Goal: Navigation & Orientation: Understand site structure

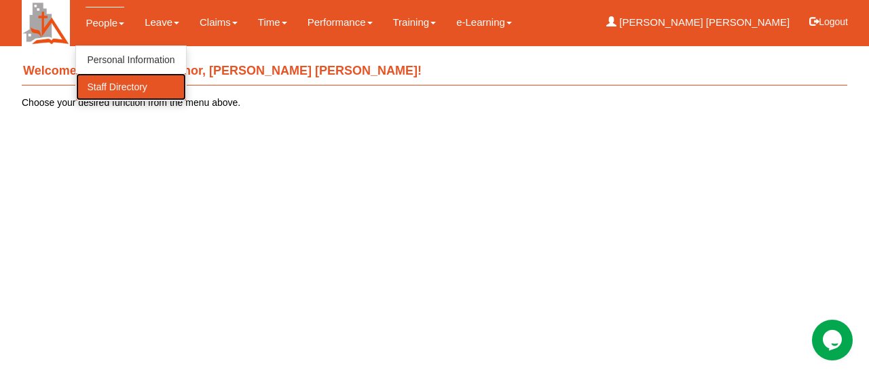
click at [121, 83] on link "Staff Directory" at bounding box center [130, 86] width 109 height 27
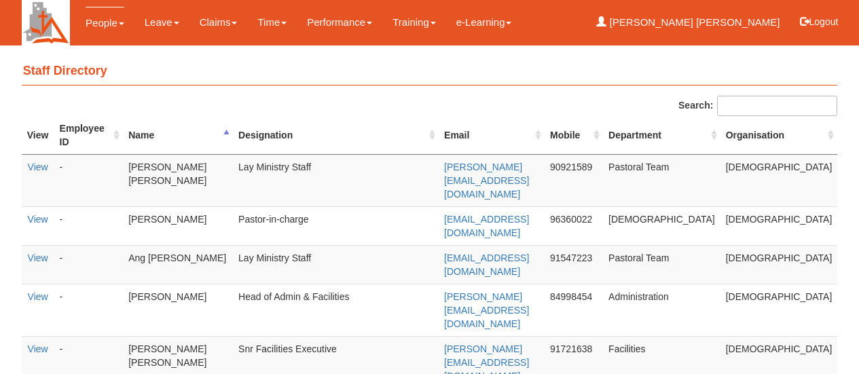
select select "50"
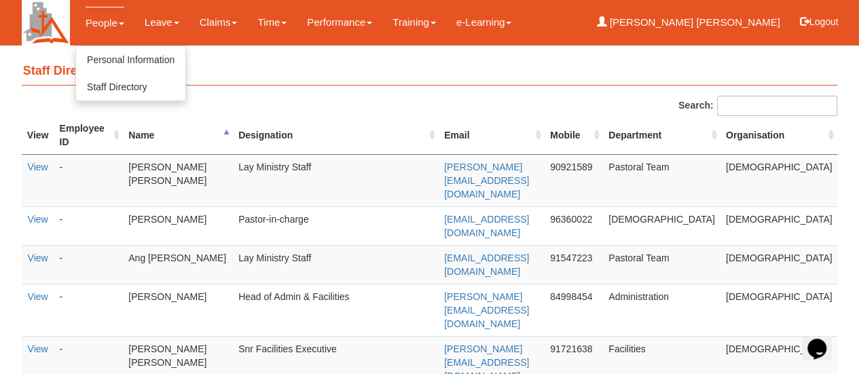
click at [108, 18] on link "People" at bounding box center [105, 23] width 39 height 32
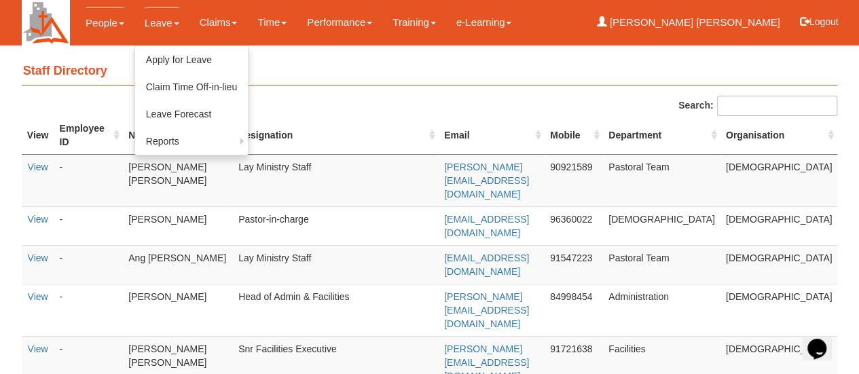
click at [160, 26] on link "Leave" at bounding box center [162, 23] width 35 height 32
click at [159, 113] on link "Leave Forecast" at bounding box center [191, 114] width 113 height 27
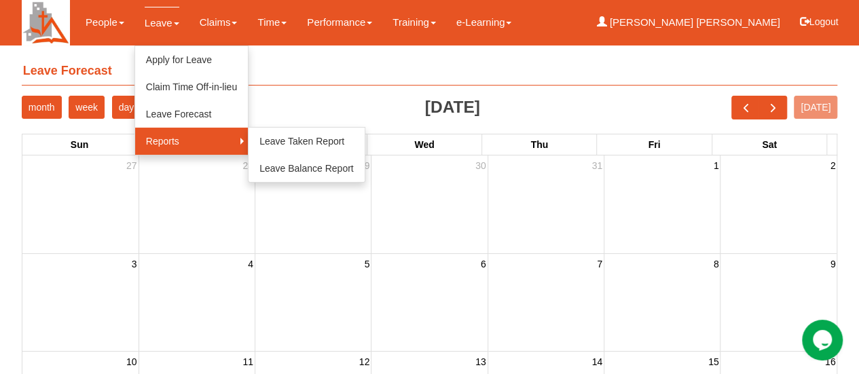
click at [150, 135] on link "Reports" at bounding box center [191, 141] width 113 height 27
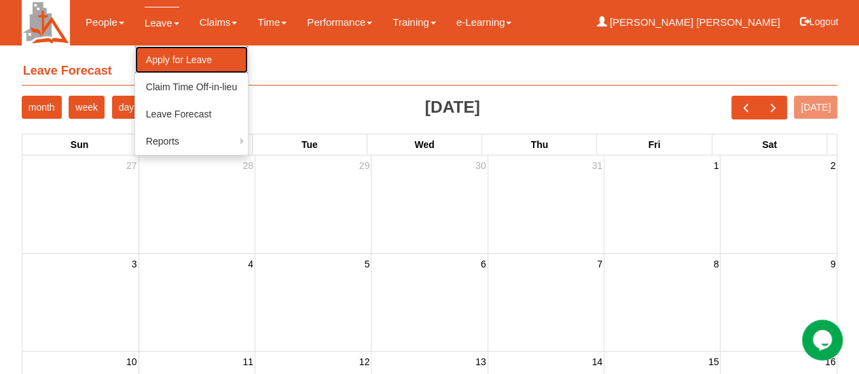
click at [187, 57] on link "Apply for Leave" at bounding box center [191, 59] width 113 height 27
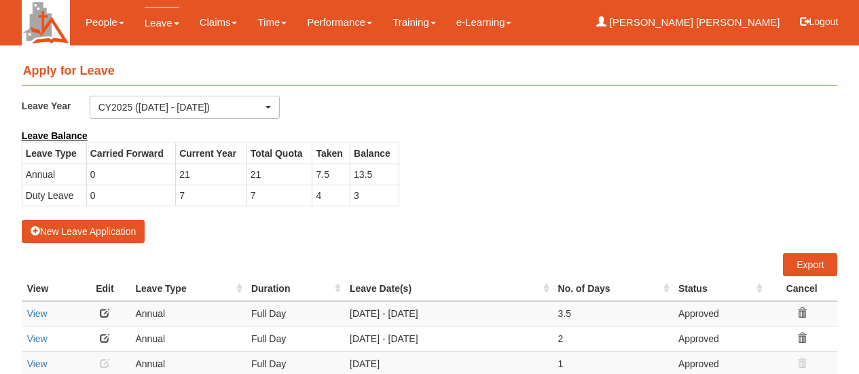
select select "50"
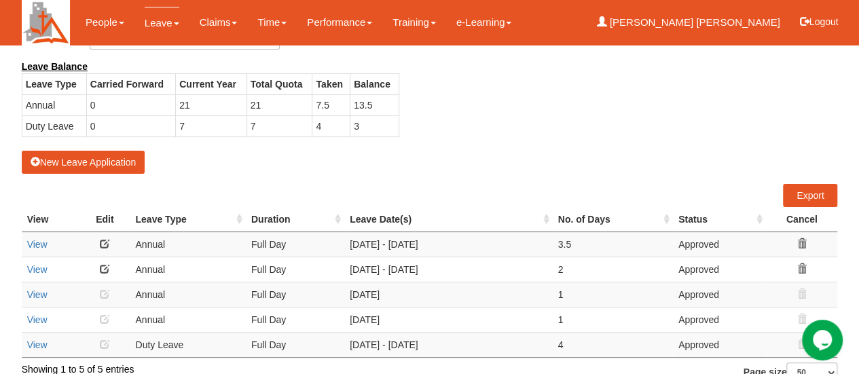
scroll to position [88, 0]
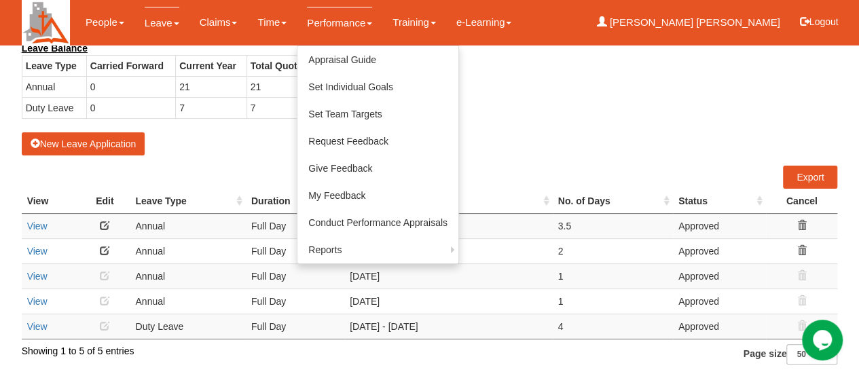
click at [316, 25] on link "Performance" at bounding box center [339, 23] width 65 height 32
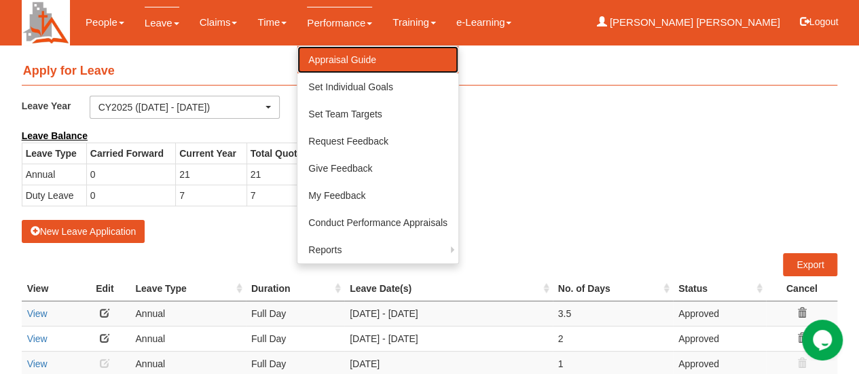
click at [329, 62] on link "Appraisal Guide" at bounding box center [377, 59] width 161 height 27
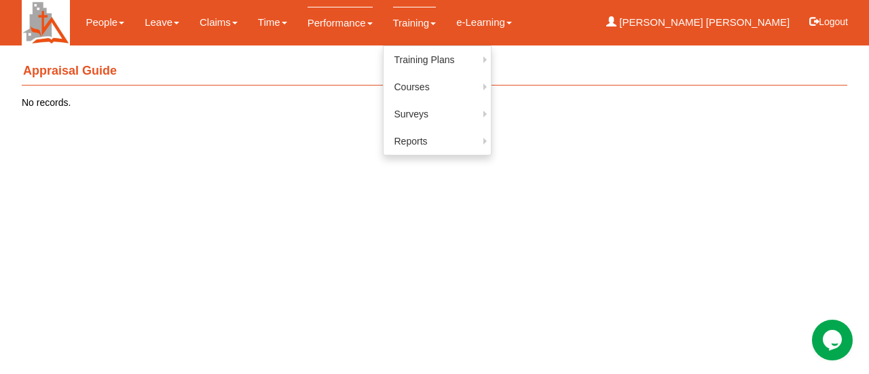
click at [416, 24] on link "Training" at bounding box center [414, 23] width 43 height 32
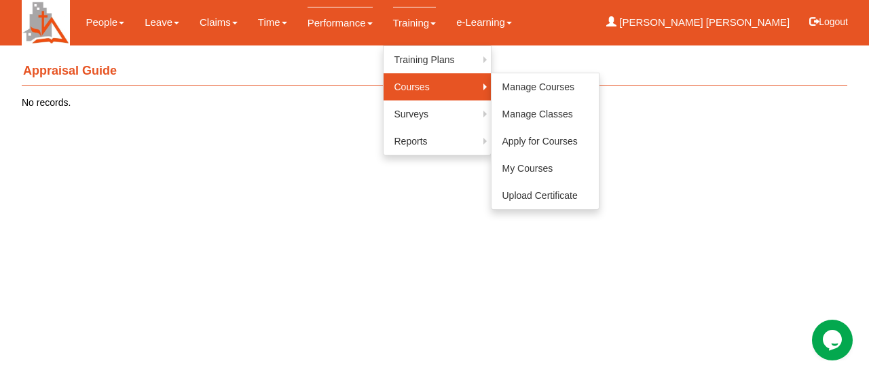
click at [416, 89] on link "Courses" at bounding box center [437, 86] width 107 height 27
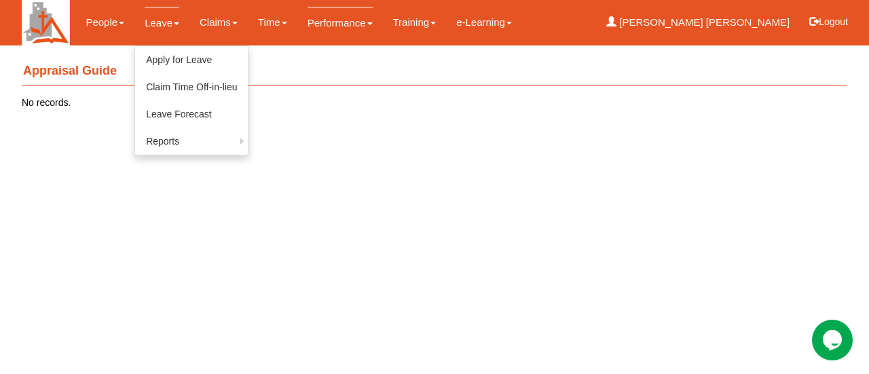
click at [168, 18] on link "Leave" at bounding box center [162, 23] width 35 height 32
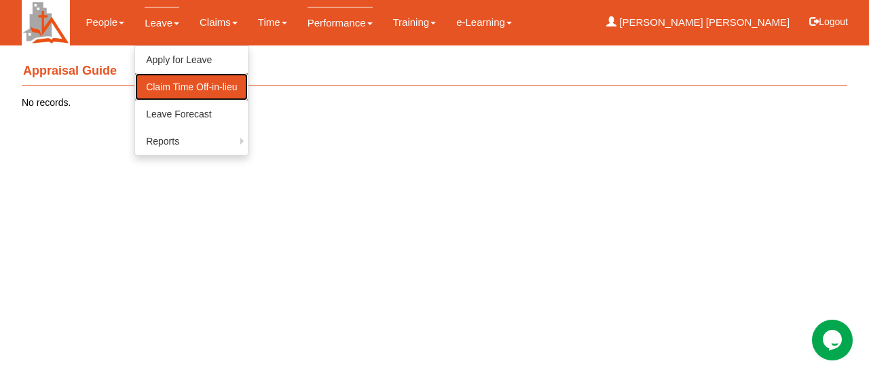
click at [170, 88] on link "Claim Time Off-in-lieu" at bounding box center [191, 86] width 113 height 27
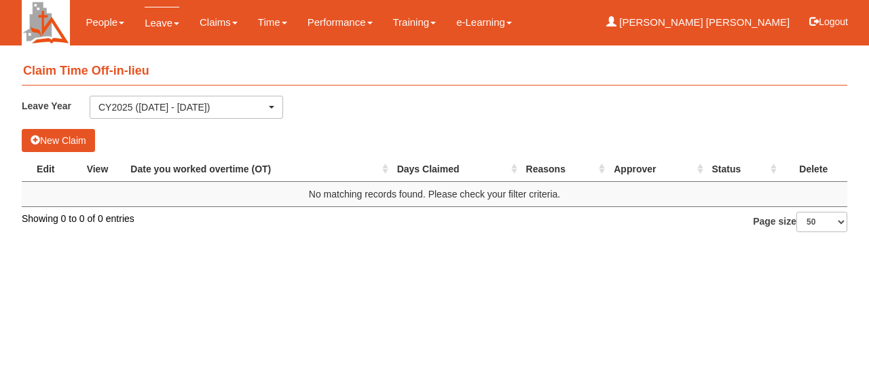
select select "50"
